Goal: Transaction & Acquisition: Obtain resource

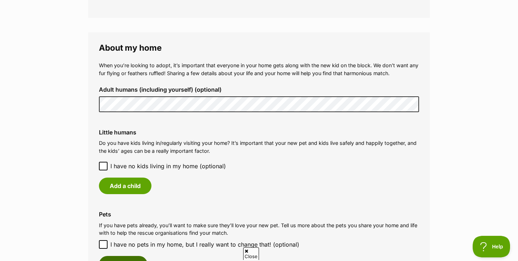
scroll to position [491, 0]
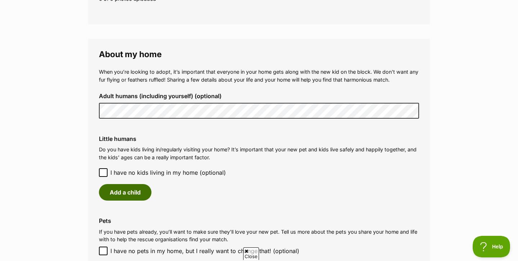
click at [129, 186] on button "Add a child" at bounding box center [125, 192] width 52 height 17
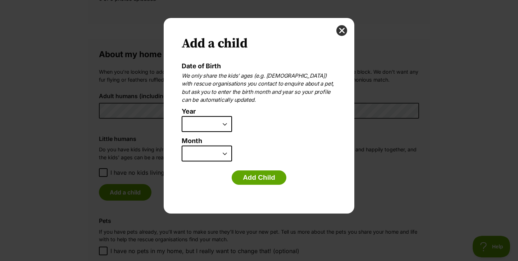
scroll to position [0, 0]
select select "2007"
select select "9"
click at [250, 181] on button "Add Child" at bounding box center [259, 177] width 55 height 14
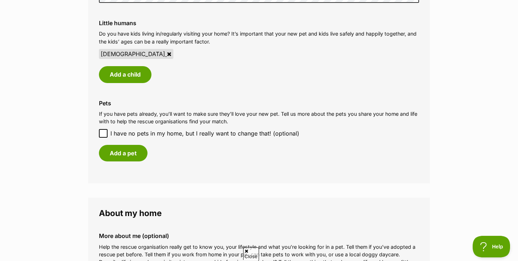
scroll to position [621, 0]
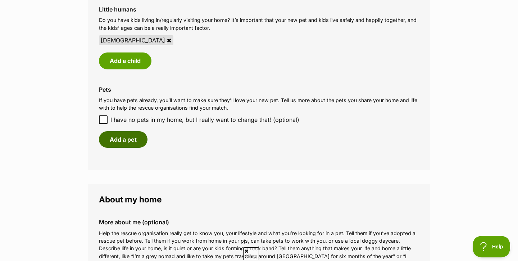
click at [118, 133] on button "Add a pet" at bounding box center [123, 139] width 49 height 17
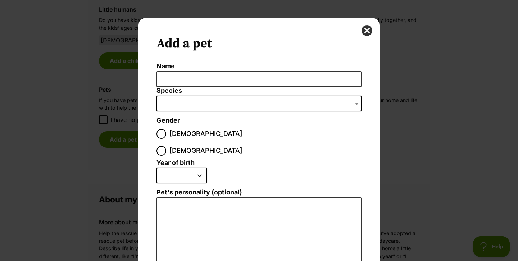
scroll to position [0, 0]
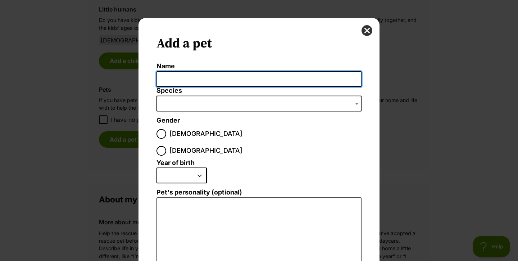
click at [192, 80] on input "Name" at bounding box center [258, 79] width 205 height 16
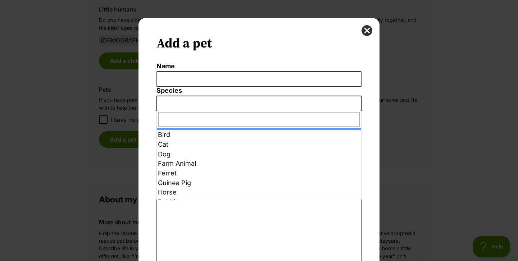
click at [180, 109] on span "Dialog Window - Close (Press escape to close)" at bounding box center [258, 104] width 205 height 16
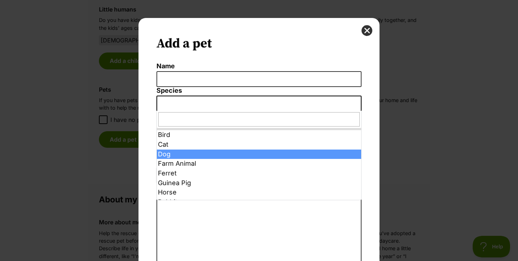
select select "1"
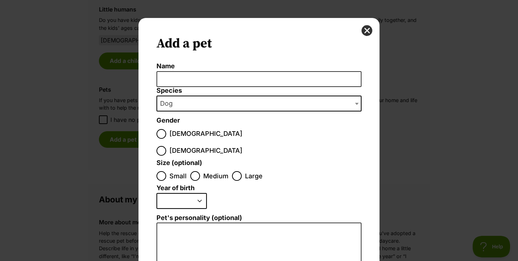
click at [166, 146] on input "Female" at bounding box center [161, 151] width 10 height 10
radio input "true"
click at [164, 171] on input "Small" at bounding box center [161, 176] width 10 height 10
radio input "true"
click at [178, 214] on label "Pet's personality (optional)" at bounding box center [258, 218] width 205 height 8
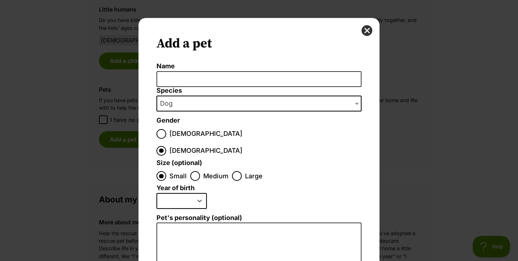
select select "2011"
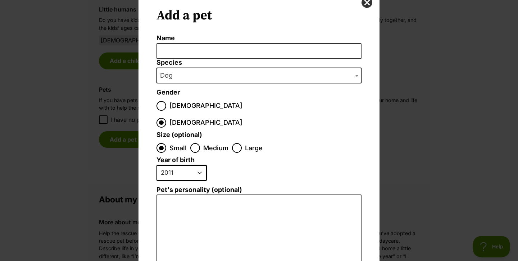
scroll to position [27, 0]
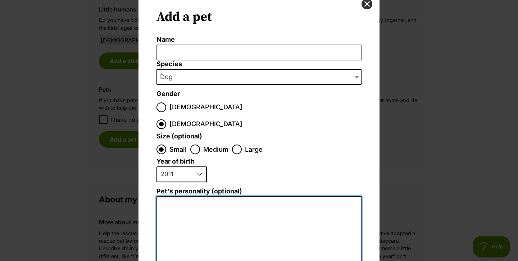
drag, startPoint x: 183, startPoint y: 186, endPoint x: 154, endPoint y: 186, distance: 28.8
click at [154, 186] on div "Add a pet Name Species Bird Cat Dog Farm Animal Ferret Guinea Pig Horse Rabbit …" at bounding box center [258, 195] width 241 height 409
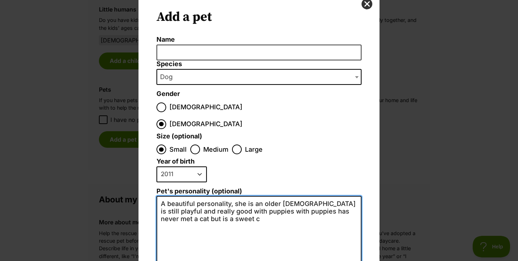
type textarea "A beautiful personality, she is an older lady is still playful and really good …"
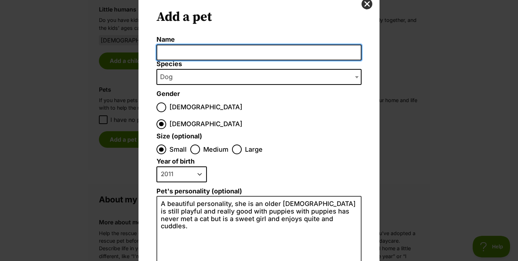
click at [206, 50] on input "Name" at bounding box center [258, 53] width 205 height 16
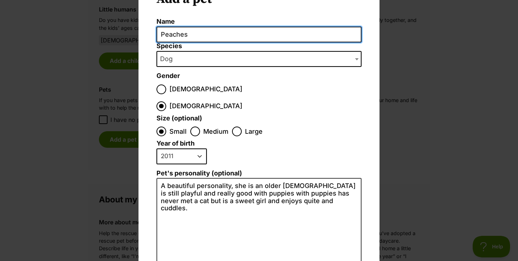
scroll to position [47, 0]
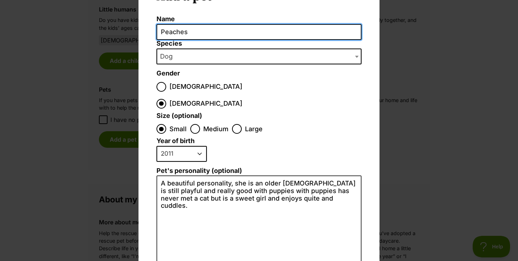
type input "Peaches"
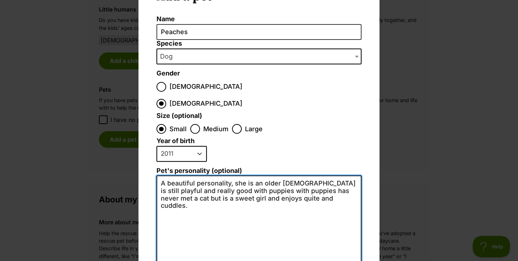
click at [299, 175] on textarea "A beautiful personality, she is an older lady is still playful and really good …" at bounding box center [258, 253] width 205 height 157
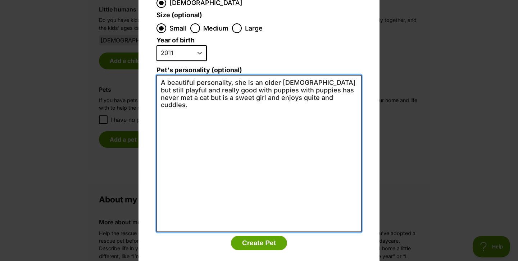
scroll to position [147, 0]
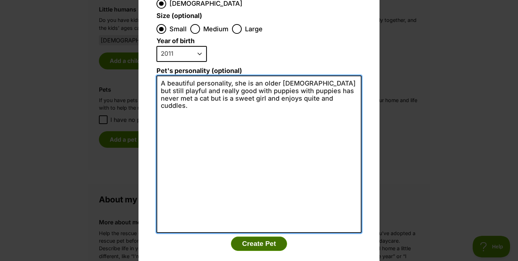
type textarea "A beautiful personality, she is an older lady but still playful and really good…"
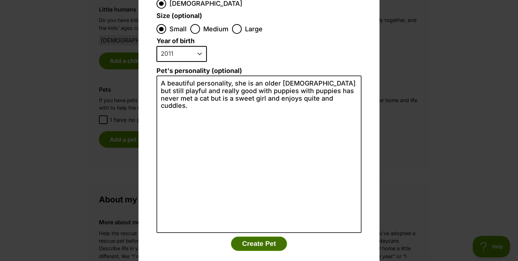
click at [260, 237] on button "Create Pet" at bounding box center [259, 244] width 56 height 14
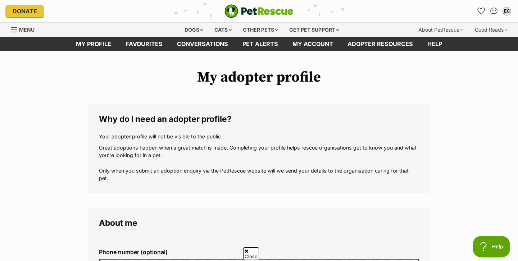
scroll to position [621, 0]
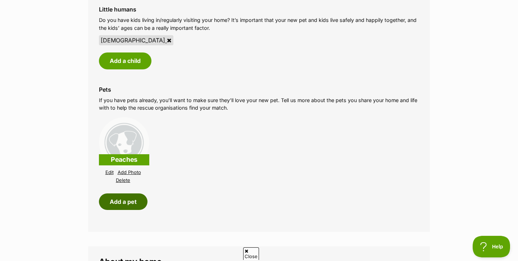
click at [126, 198] on button "Add a pet" at bounding box center [123, 201] width 49 height 17
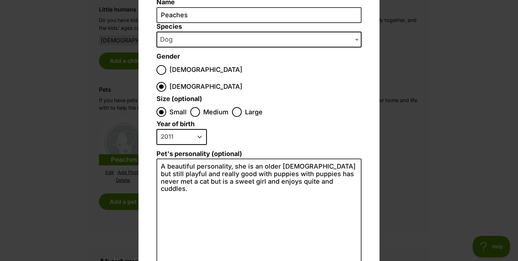
scroll to position [63, 0]
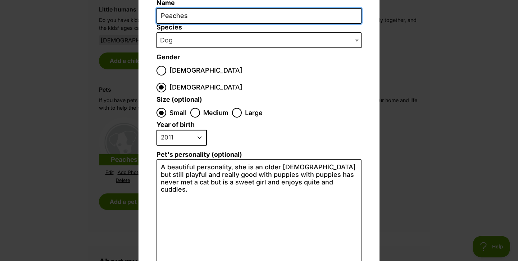
drag, startPoint x: 194, startPoint y: 15, endPoint x: 157, endPoint y: 15, distance: 36.7
click at [157, 15] on input "Peaches" at bounding box center [258, 16] width 205 height 16
type input "Pumpkin"
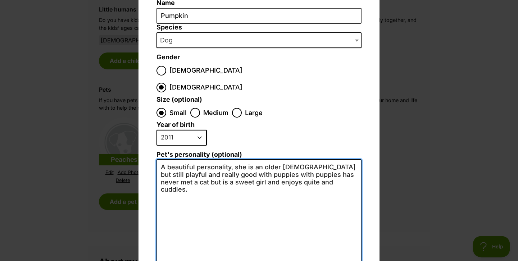
drag, startPoint x: 307, startPoint y: 168, endPoint x: 132, endPoint y: 140, distance: 177.8
click at [132, 140] on div "Add a pet Name Pumpkin Species Bird Cat Dog Farm Animal Ferret Guinea Pig Horse…" at bounding box center [259, 130] width 518 height 261
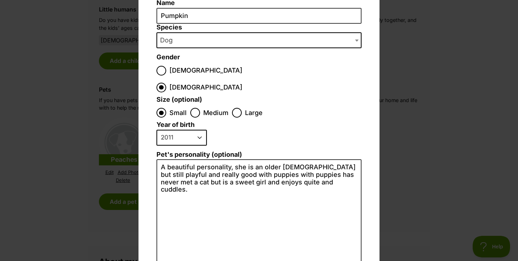
select select "2023"
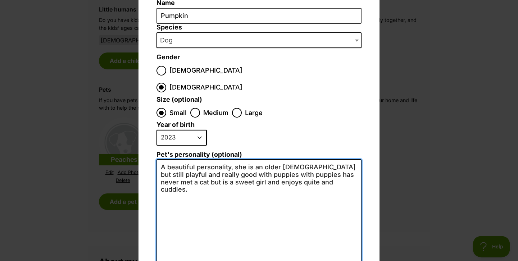
drag, startPoint x: 299, startPoint y: 164, endPoint x: 166, endPoint y: 136, distance: 136.0
click at [166, 151] on li "Pet's personality (optional) A beautiful personality, she is an older lady but …" at bounding box center [258, 234] width 205 height 166
drag, startPoint x: 200, startPoint y: 156, endPoint x: 175, endPoint y: 155, distance: 24.1
click at [175, 159] on textarea "A firey little girl, has a very excitable personality, skitish around new anima…" at bounding box center [258, 237] width 205 height 157
click at [325, 159] on textarea "A firey little girl, has a very excitable personality, skitish around new/other…" at bounding box center [258, 237] width 205 height 157
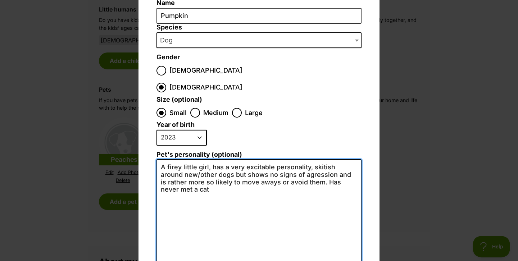
click at [178, 174] on textarea "A firey little girl, has a very excitable personality, skitish around new/other…" at bounding box center [258, 237] width 205 height 157
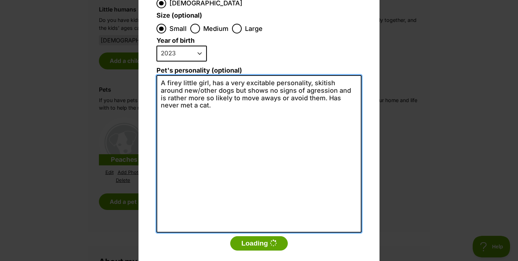
scroll to position [147, 0]
click at [214, 118] on textarea "A firey little girl, has a very excitable personality, skitish around new/other…" at bounding box center [258, 154] width 205 height 157
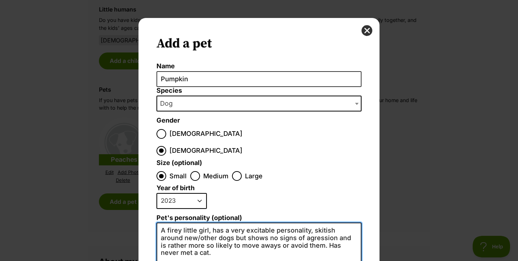
scroll to position [0, 0]
type textarea "A firey little girl, has a very excitable personality, skitish around new/other…"
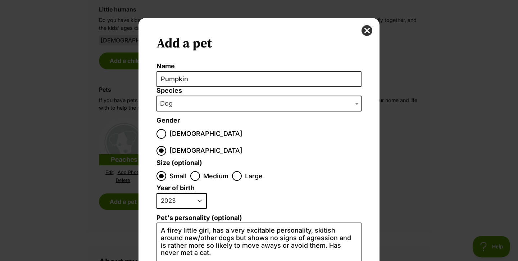
click at [439, 106] on div "Add a pet Name Pumpkin Species Bird Cat Dog Farm Animal Ferret Guinea Pig Horse…" at bounding box center [259, 130] width 518 height 261
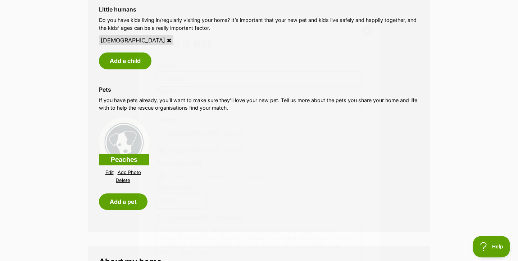
scroll to position [621, 0]
click at [130, 196] on button "Add a pet" at bounding box center [123, 201] width 49 height 17
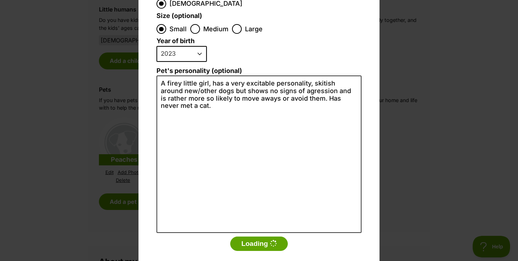
scroll to position [0, 0]
click at [254, 237] on button "Loading" at bounding box center [259, 244] width 58 height 14
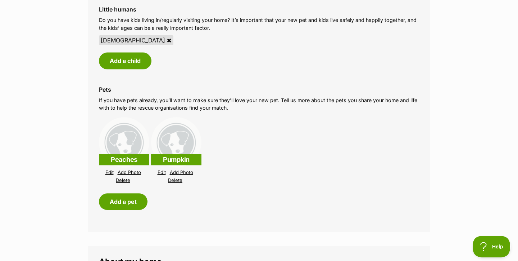
scroll to position [621, 0]
click at [127, 199] on button "Add a pet" at bounding box center [123, 201] width 49 height 17
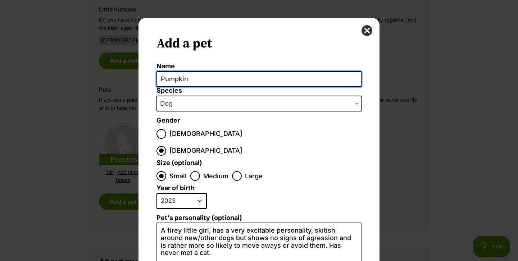
scroll to position [0, 0]
drag, startPoint x: 196, startPoint y: 76, endPoint x: 120, endPoint y: 76, distance: 76.6
click at [120, 76] on div "Add a pet Name Pumpkin Species Bird Cat Dog Farm Animal Ferret Guinea Pig Horse…" at bounding box center [259, 130] width 518 height 261
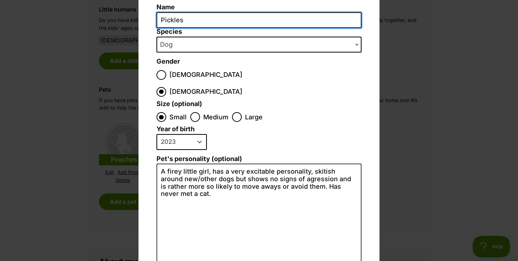
scroll to position [80, 0]
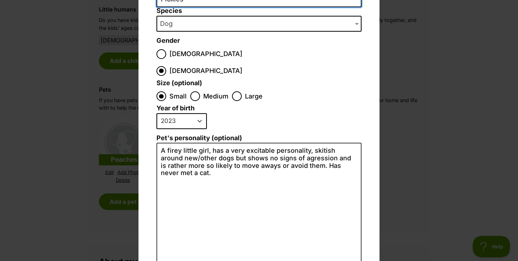
type input "Pickles"
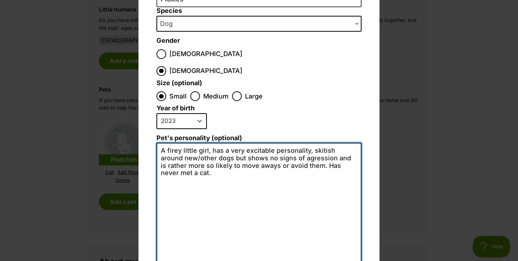
click at [187, 161] on textarea "A firey little girl, has a very excitable personality, skitish around new/other…" at bounding box center [258, 221] width 205 height 157
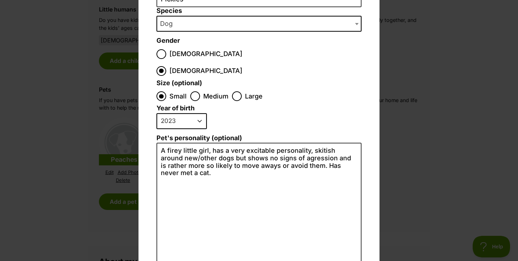
select select "2025"
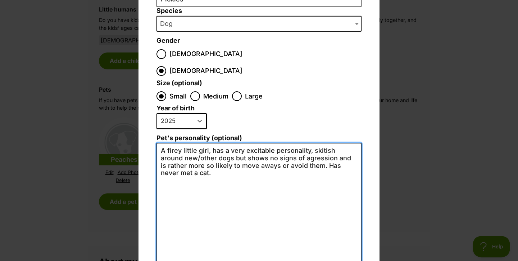
drag, startPoint x: 184, startPoint y: 156, endPoint x: 161, endPoint y: 131, distance: 33.6
click at [161, 143] on textarea "A firey little girl, has a very excitable personality, skitish around new/other…" at bounding box center [258, 221] width 205 height 157
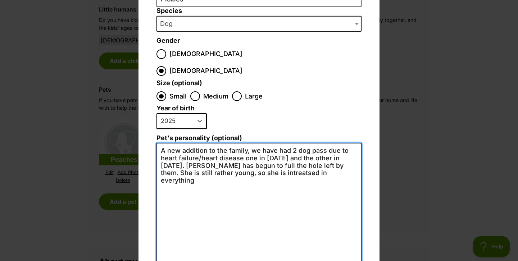
click at [252, 155] on textarea "A new addition to the family, we have had 2 dog pass due to heart failure/heart…" at bounding box center [258, 221] width 205 height 157
click at [195, 161] on textarea "A new addition to the family, we have had 2 dog pass due to heart failure/heart…" at bounding box center [258, 221] width 205 height 157
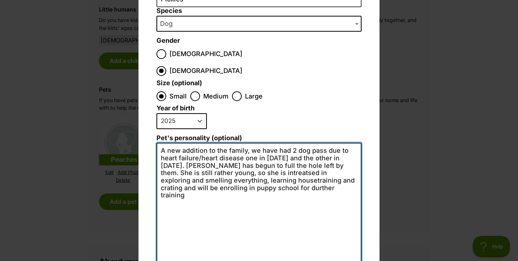
click at [254, 170] on textarea "A new addition to the family, we have had 2 dog pass due to heart failure/heart…" at bounding box center [258, 221] width 205 height 157
click at [309, 172] on textarea "A new addition to the family, we have had 2 dog pass due to heart failure/heart…" at bounding box center [258, 221] width 205 height 157
drag, startPoint x: 251, startPoint y: 178, endPoint x: 300, endPoint y: 170, distance: 49.5
click at [300, 170] on textarea "A new addition to the family, we have had 2 dog pass due to heart failure/heart…" at bounding box center [258, 221] width 205 height 157
drag, startPoint x: 303, startPoint y: 149, endPoint x: 154, endPoint y: 147, distance: 150.0
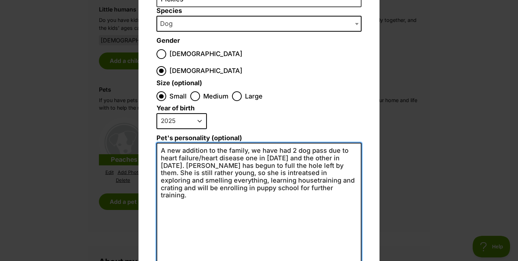
click at [154, 147] on div "Add a pet Name Pickles Species Bird Cat Dog Farm Animal Ferret Guinea Pig Horse…" at bounding box center [258, 142] width 241 height 409
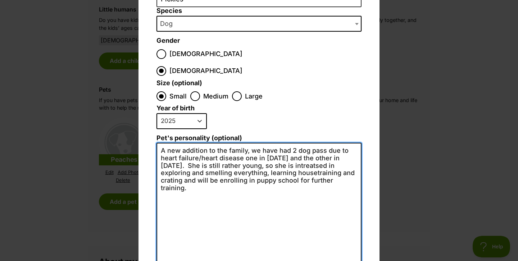
click at [162, 149] on textarea "A new addition to the family, we have had 2 dog pass due to heart failure/heart…" at bounding box center [258, 221] width 205 height 157
click at [210, 147] on textarea "A new addition to the family, we have had 2 dog pass due to heart failure/heart…" at bounding box center [258, 221] width 205 height 157
click at [230, 147] on textarea "A new addition to the family, we have had 2 dog pass due to heart failure/heart…" at bounding box center [258, 221] width 205 height 157
click at [263, 147] on textarea "A new addition to the family, we have had 2 dog pass due to heart failure/heart…" at bounding box center [258, 221] width 205 height 157
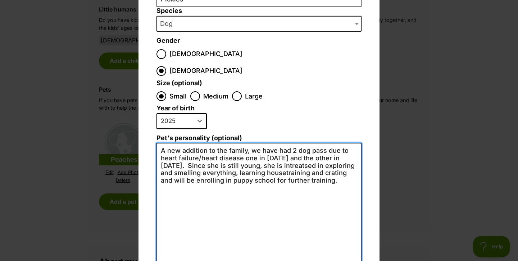
click at [265, 143] on textarea "A new addition to the family, we have had 2 dog pass due to heart failure/heart…" at bounding box center [258, 221] width 205 height 157
click at [265, 147] on textarea "A new addition to the family, we have had 2 dog pass due to heart failure/heart…" at bounding box center [258, 221] width 205 height 157
drag, startPoint x: 225, startPoint y: 153, endPoint x: 338, endPoint y: 173, distance: 114.9
click at [338, 173] on textarea "A new addition to the family, we have had 2 dog pass due to heart failure/heart…" at bounding box center [258, 221] width 205 height 157
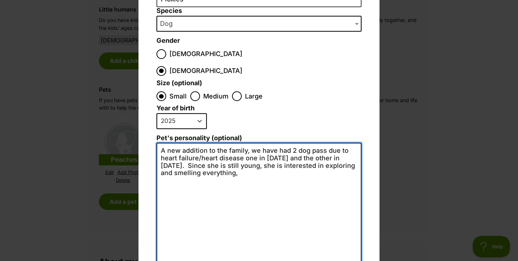
click at [250, 143] on textarea "A new addition to the family, we have had 2 dog pass due to heart failure/heart…" at bounding box center [258, 221] width 205 height 157
click at [248, 157] on textarea "A new addition to the family, sinec we have had 2 dog pass due to heart failure…" at bounding box center [258, 221] width 205 height 157
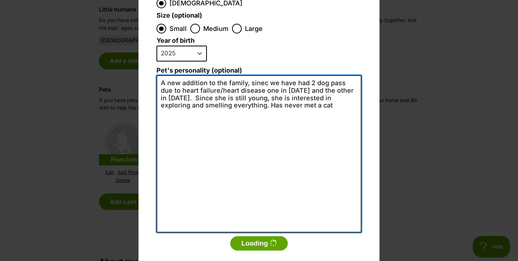
scroll to position [147, 0]
type textarea "A new addition to the family, sinec we have had 2 dog pass due to heart failure…"
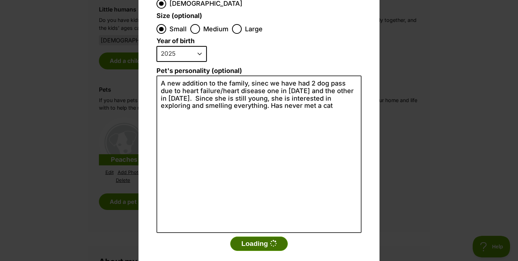
click at [260, 237] on button "Loading" at bounding box center [259, 244] width 58 height 14
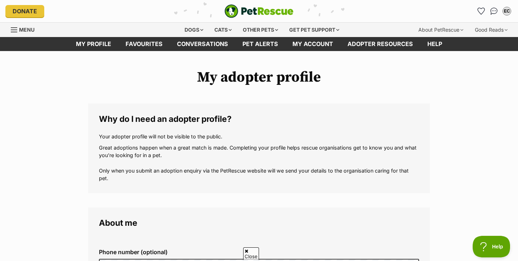
scroll to position [621, 0]
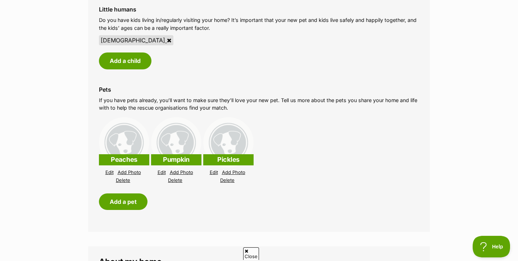
click at [108, 170] on link "Edit" at bounding box center [109, 172] width 8 height 5
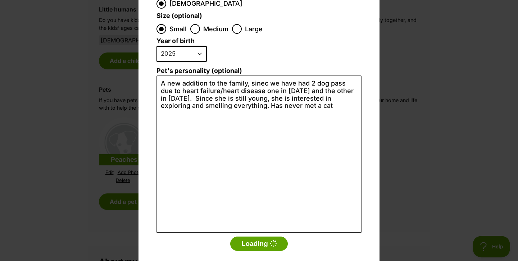
scroll to position [0, 0]
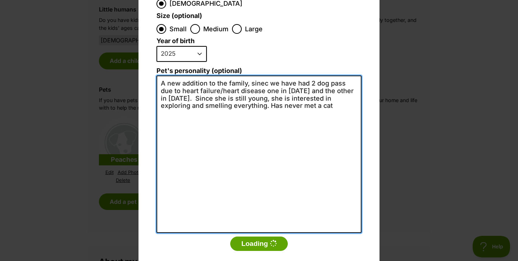
click at [310, 88] on textarea "A new addition to the family, sinec we have had 2 dog pass due to heart failure…" at bounding box center [258, 154] width 205 height 157
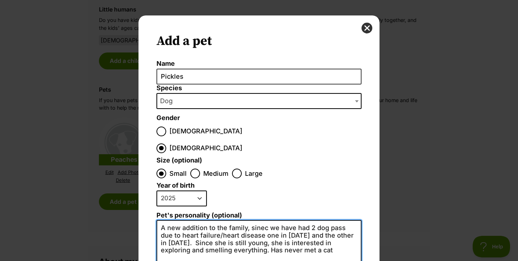
scroll to position [4, 0]
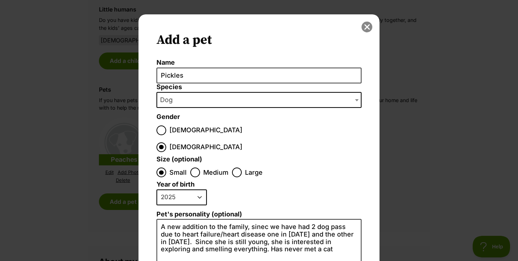
click at [367, 27] on button "close" at bounding box center [366, 27] width 11 height 11
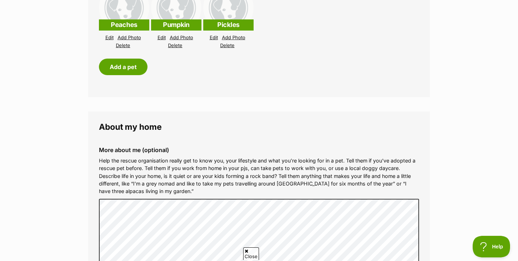
scroll to position [741, 0]
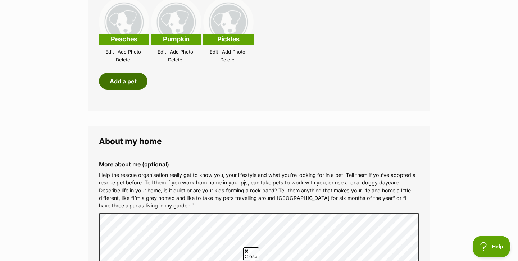
click at [132, 76] on button "Add a pet" at bounding box center [123, 81] width 49 height 17
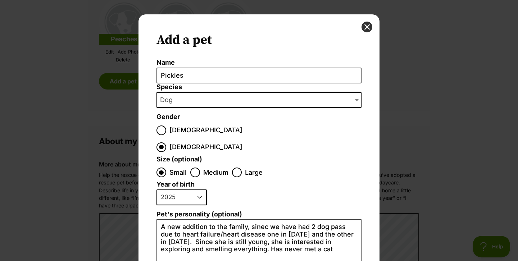
scroll to position [0, 0]
select select "2012"
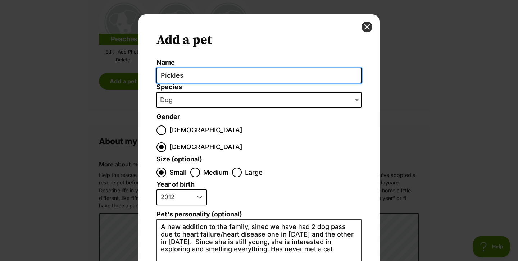
drag, startPoint x: 191, startPoint y: 78, endPoint x: 146, endPoint y: 77, distance: 44.6
click at [146, 77] on div "Add a pet Name Pickles Species Bird Cat Dog Farm Animal Ferret Guinea Pig Horse…" at bounding box center [258, 218] width 241 height 409
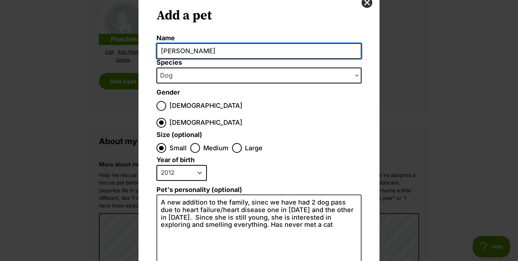
type input "Dora"
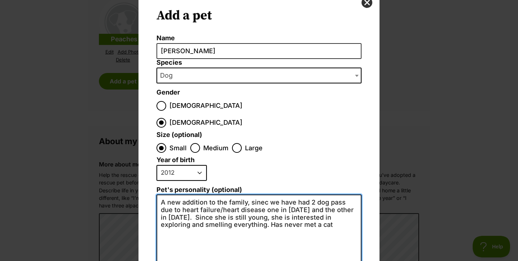
drag, startPoint x: 315, startPoint y: 208, endPoint x: 156, endPoint y: 183, distance: 160.9
click at [156, 183] on div "Add a pet Name Dora Species Bird Cat Dog Farm Animal Ferret Guinea Pig Horse Ra…" at bounding box center [258, 194] width 241 height 409
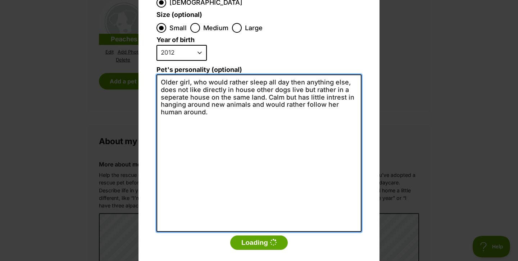
scroll to position [147, 0]
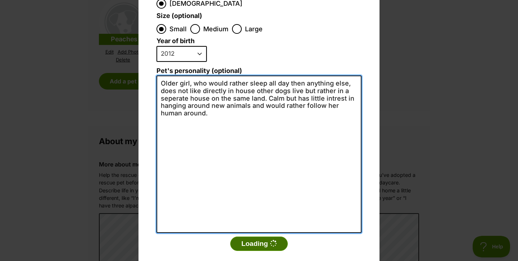
type textarea "Older girl, who would rather sleep all day then anything else, does not like di…"
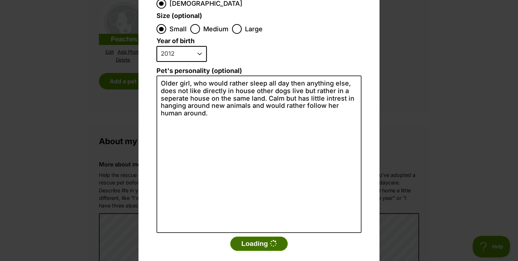
click at [268, 237] on button "Loading" at bounding box center [259, 244] width 58 height 14
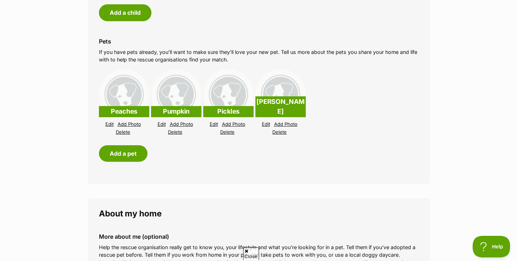
scroll to position [668, 0]
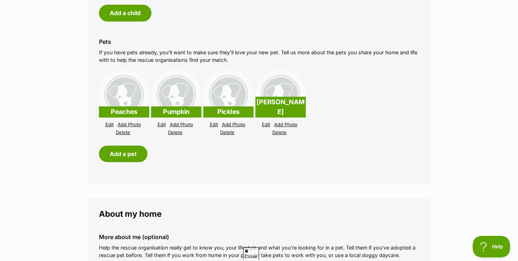
click at [264, 122] on link "Edit" at bounding box center [266, 124] width 8 height 5
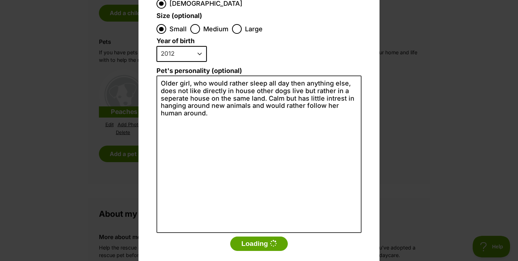
scroll to position [58, 0]
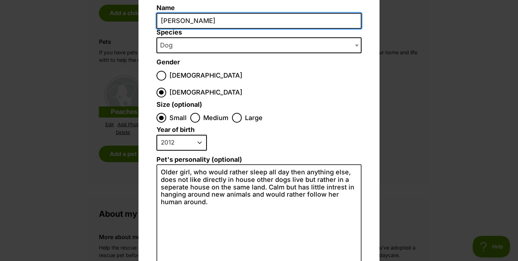
drag, startPoint x: 192, startPoint y: 20, endPoint x: 128, endPoint y: 18, distance: 63.3
click at [128, 18] on div "Add a pet Name Dora Species Bird Cat Dog Farm Animal Ferret Guinea Pig Horse Ra…" at bounding box center [259, 130] width 518 height 261
type input "Millie"
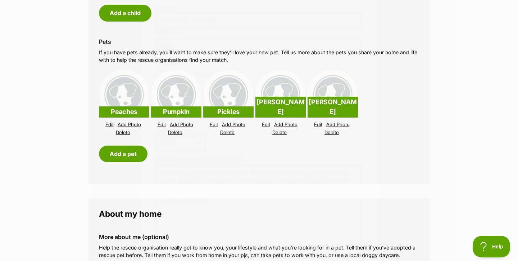
scroll to position [668, 0]
click at [317, 122] on link "Edit" at bounding box center [318, 124] width 8 height 5
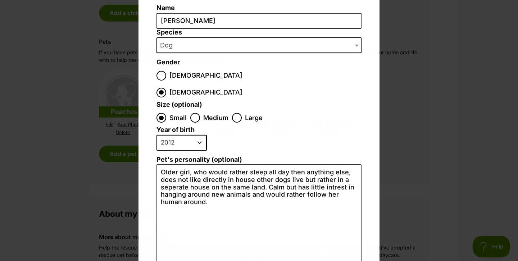
scroll to position [0, 0]
select select "2011"
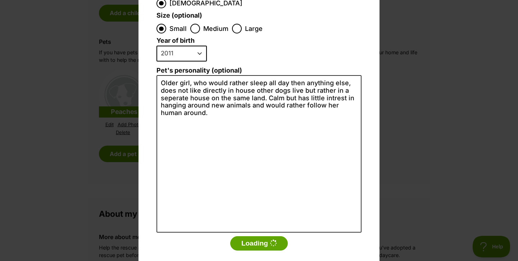
scroll to position [147, 0]
click at [266, 237] on button "Loading" at bounding box center [259, 244] width 58 height 14
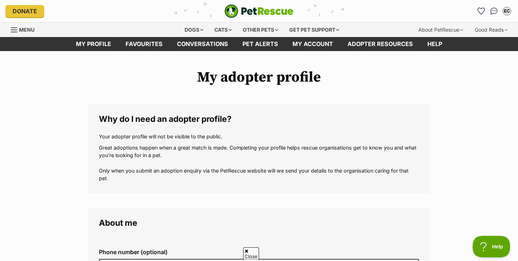
scroll to position [668, 0]
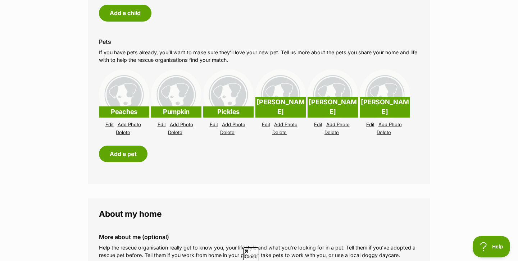
click at [329, 130] on link "Delete" at bounding box center [331, 132] width 14 height 5
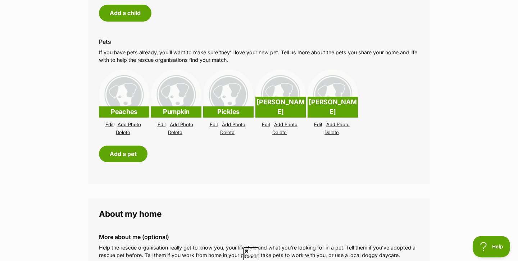
click at [282, 130] on link "Delete" at bounding box center [279, 132] width 14 height 5
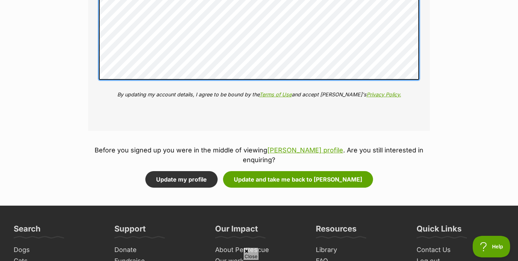
scroll to position [1089, 0]
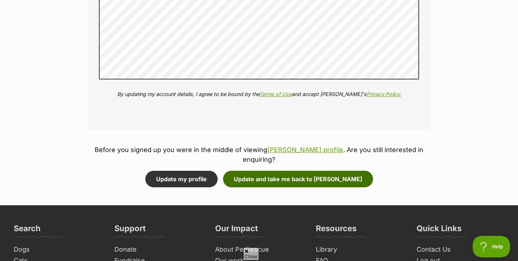
click at [262, 171] on button "Update and take me back to Felix" at bounding box center [298, 179] width 150 height 17
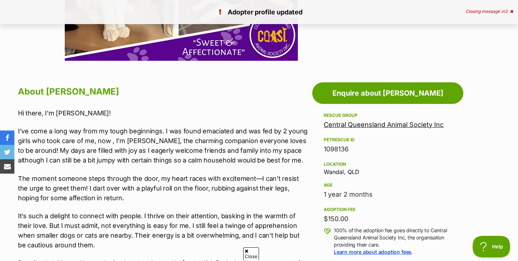
scroll to position [325, 0]
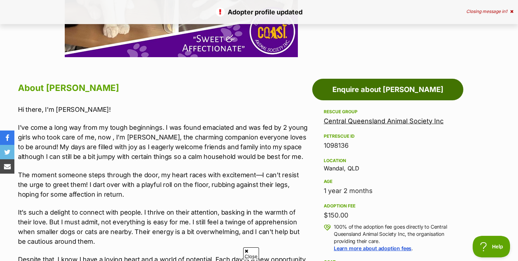
click at [375, 87] on link "Enquire about [PERSON_NAME]" at bounding box center [387, 90] width 151 height 22
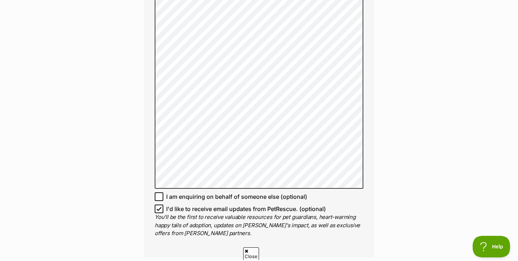
scroll to position [561, 0]
click at [159, 194] on icon at bounding box center [158, 196] width 5 height 5
click at [159, 192] on input "I am enquiring on behalf of someone else (optional)" at bounding box center [159, 196] width 9 height 9
checkbox input "true"
click at [159, 207] on icon at bounding box center [159, 208] width 4 height 3
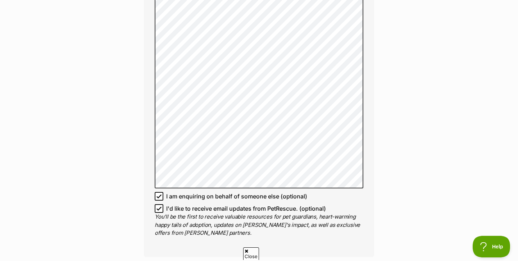
click at [159, 204] on input "I'd like to receive email updates from PetRescue. (optional)" at bounding box center [159, 208] width 9 height 9
checkbox input "false"
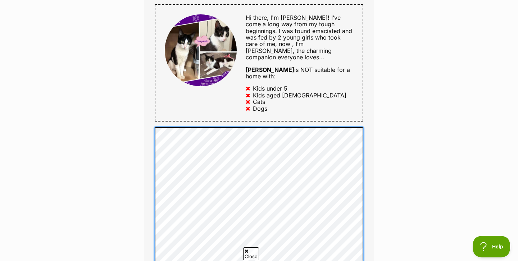
scroll to position [389, 0]
